Goal: Navigation & Orientation: Find specific page/section

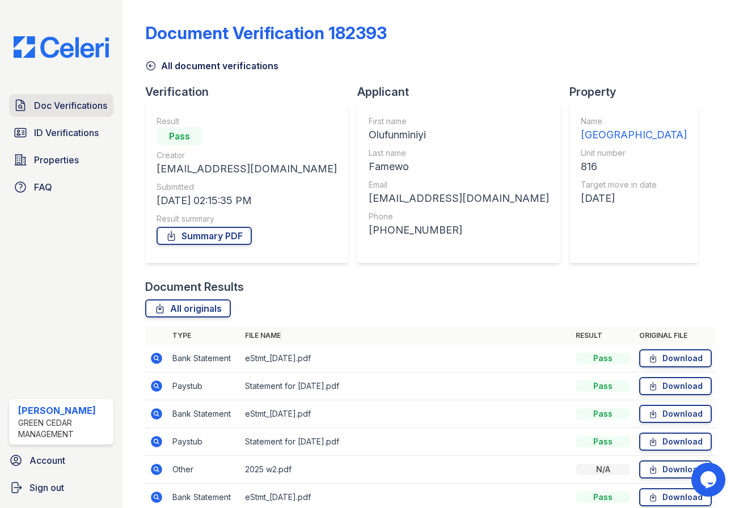
scroll to position [53, 0]
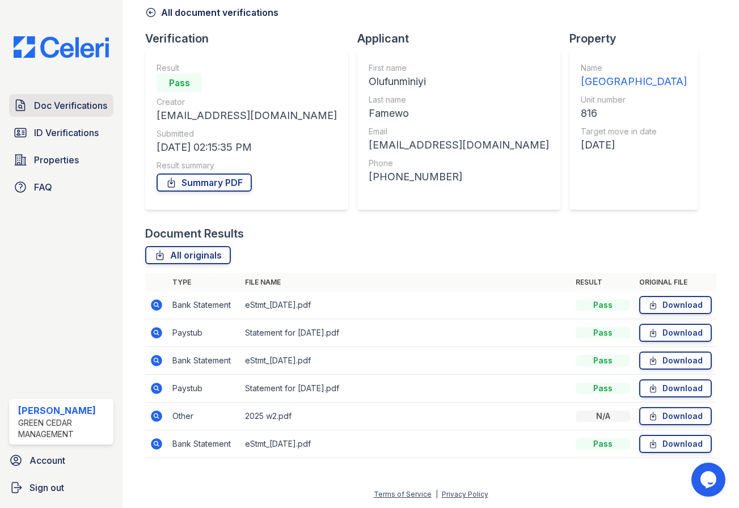
click at [66, 106] on span "Doc Verifications" at bounding box center [70, 106] width 73 height 14
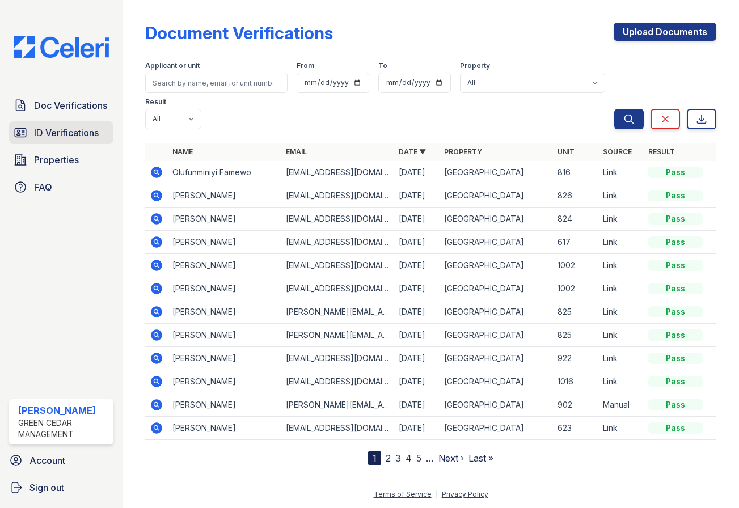
click at [64, 142] on link "ID Verifications" at bounding box center [61, 132] width 104 height 23
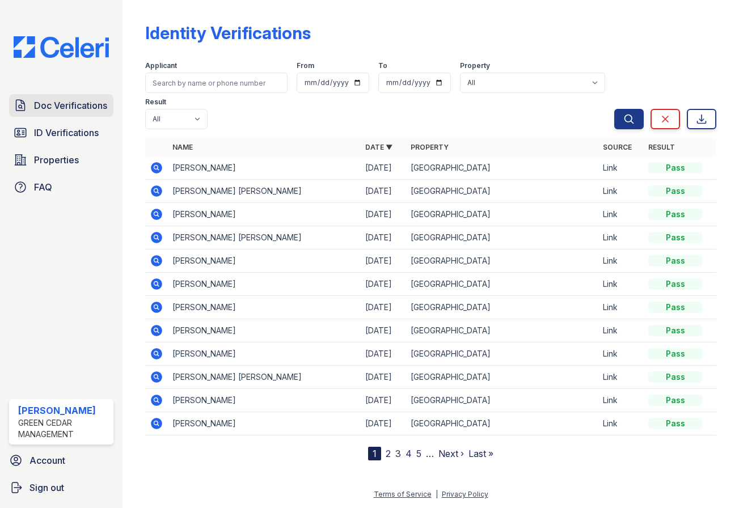
click at [58, 108] on span "Doc Verifications" at bounding box center [70, 106] width 73 height 14
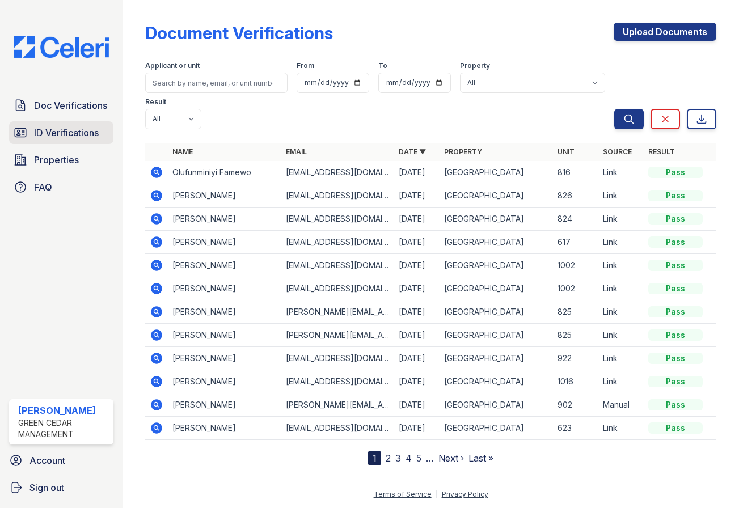
click at [61, 143] on link "ID Verifications" at bounding box center [61, 132] width 104 height 23
